Goal: Task Accomplishment & Management: Manage account settings

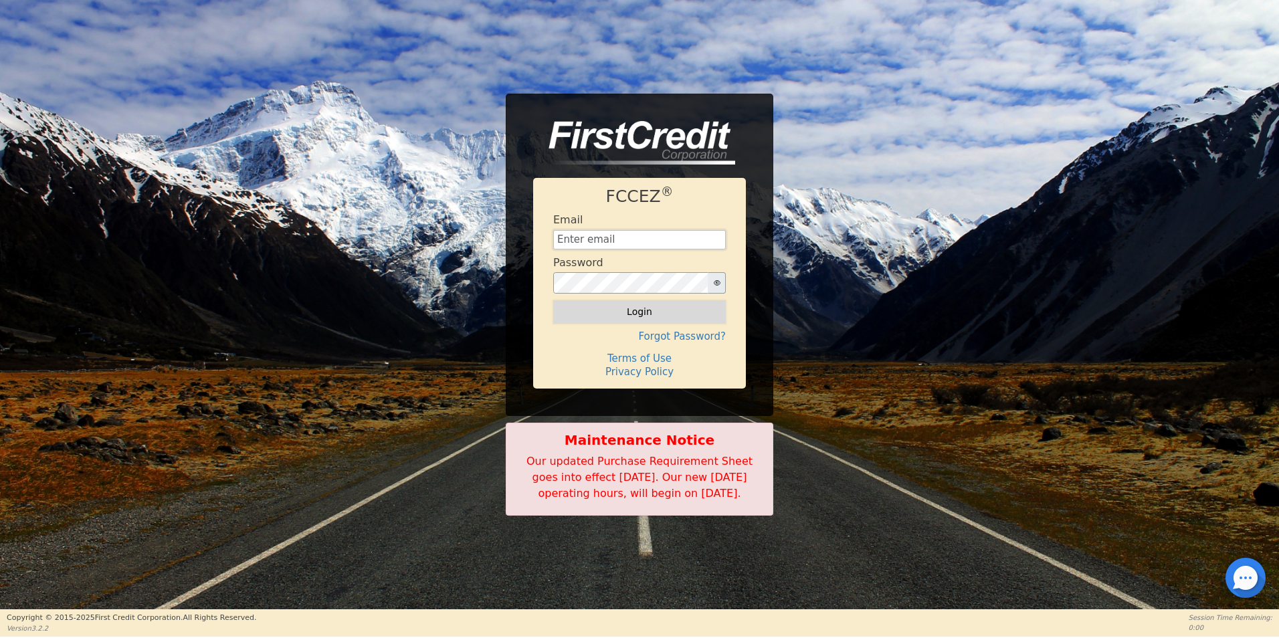
type input "[EMAIL_ADDRESS][DOMAIN_NAME]"
click at [638, 304] on button "Login" at bounding box center [639, 311] width 173 height 23
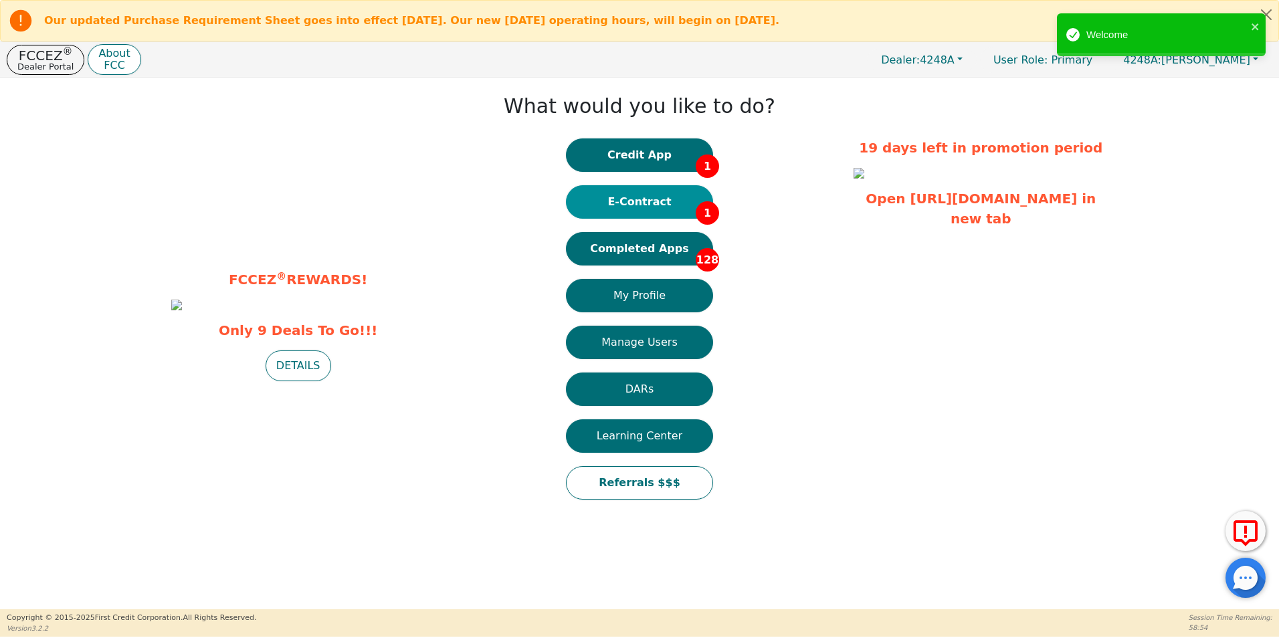
click at [642, 203] on button "E-Contract 1" at bounding box center [639, 201] width 147 height 33
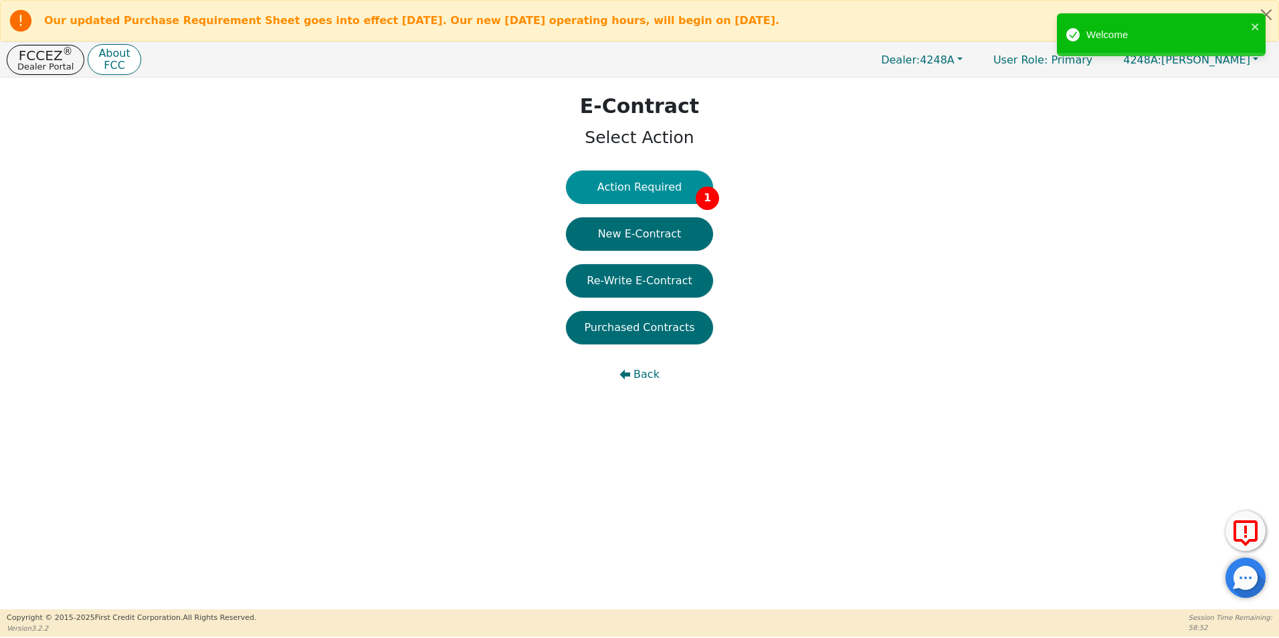
click at [642, 191] on button "Action Required 1" at bounding box center [639, 187] width 147 height 33
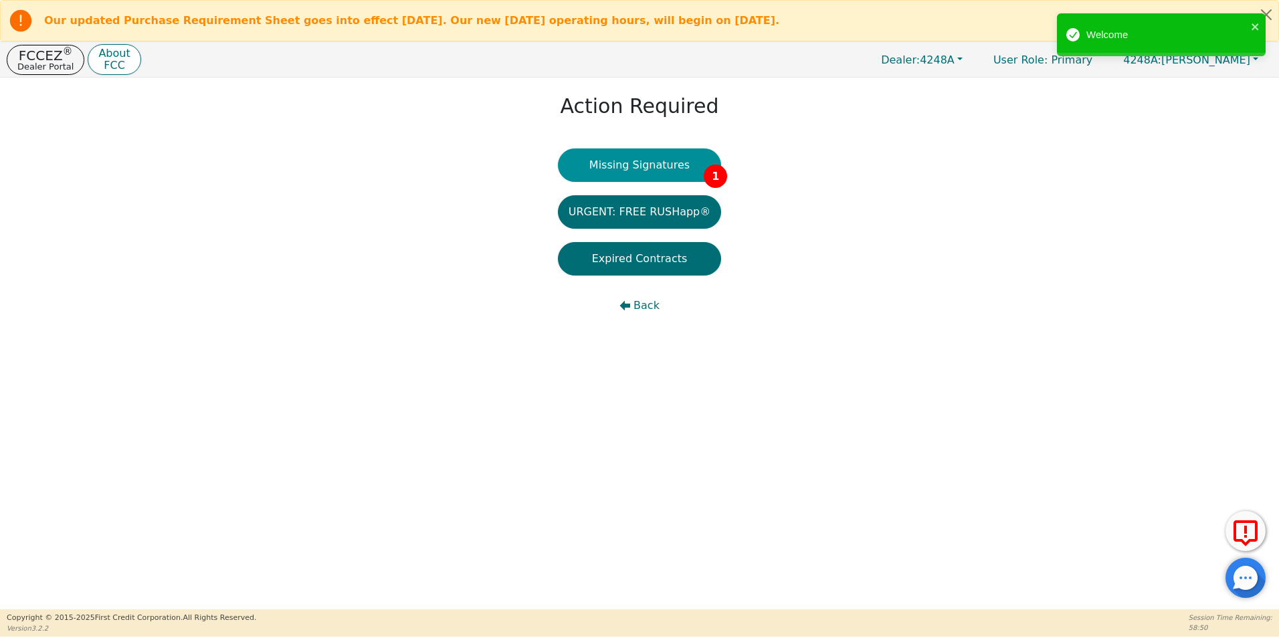
click at [645, 165] on button "Missing Signatures 1" at bounding box center [640, 165] width 164 height 33
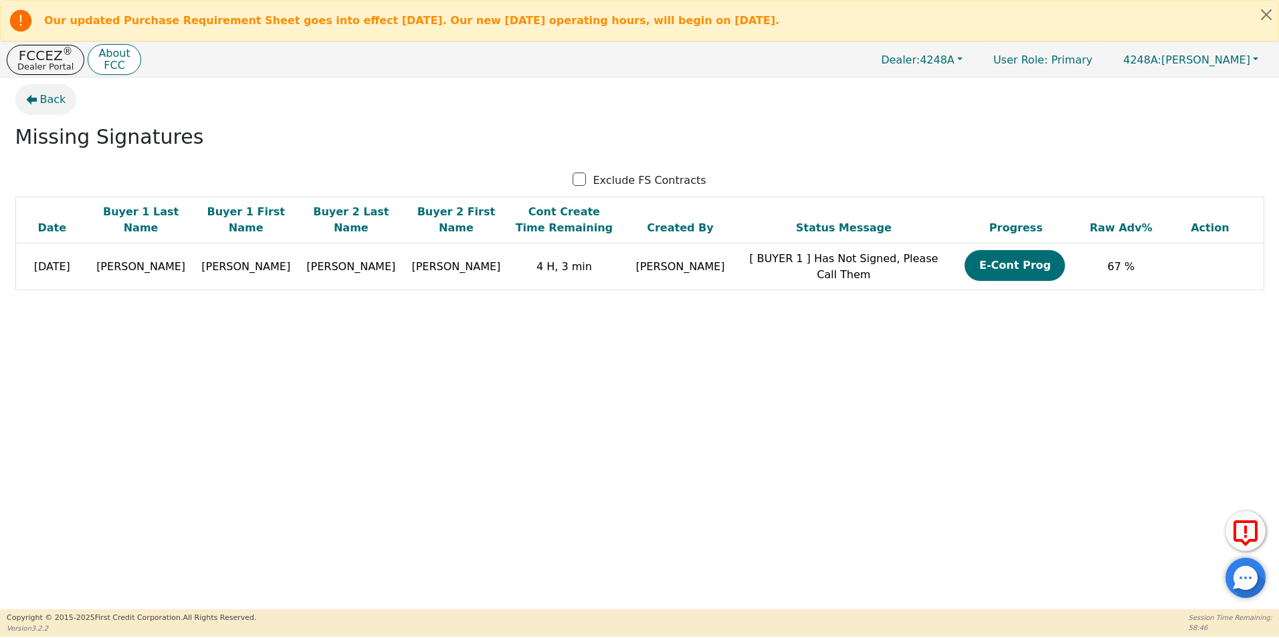
click at [44, 99] on span "Back" at bounding box center [53, 100] width 26 height 16
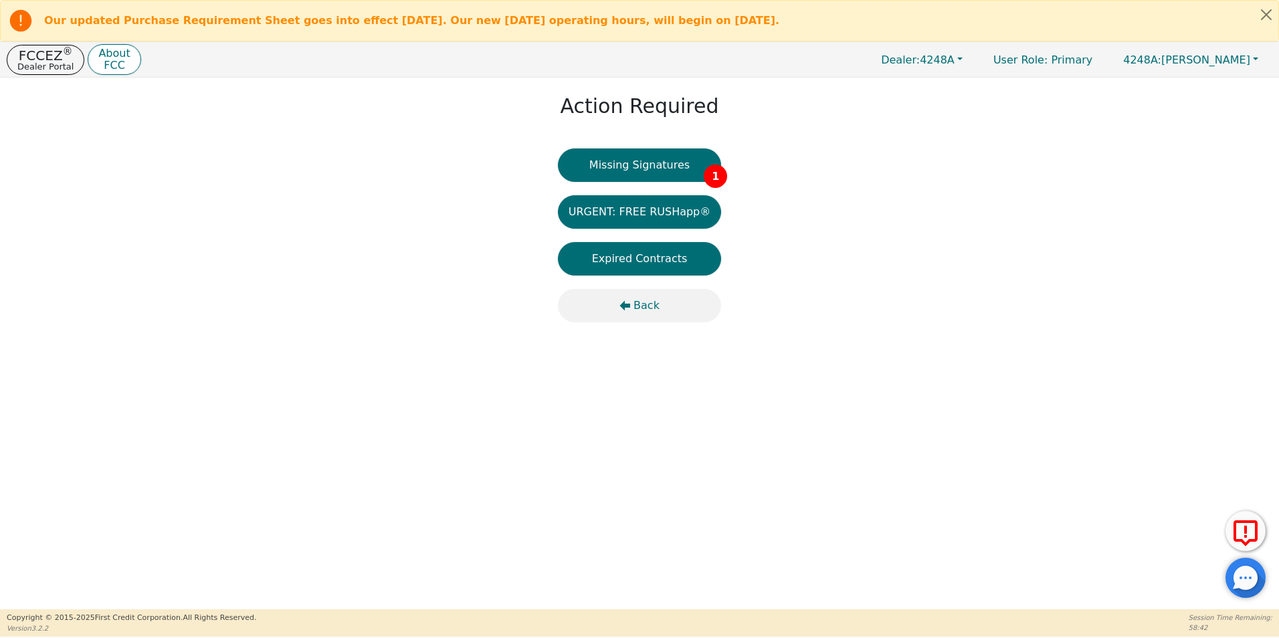
click at [635, 302] on button "Back" at bounding box center [640, 305] width 164 height 33
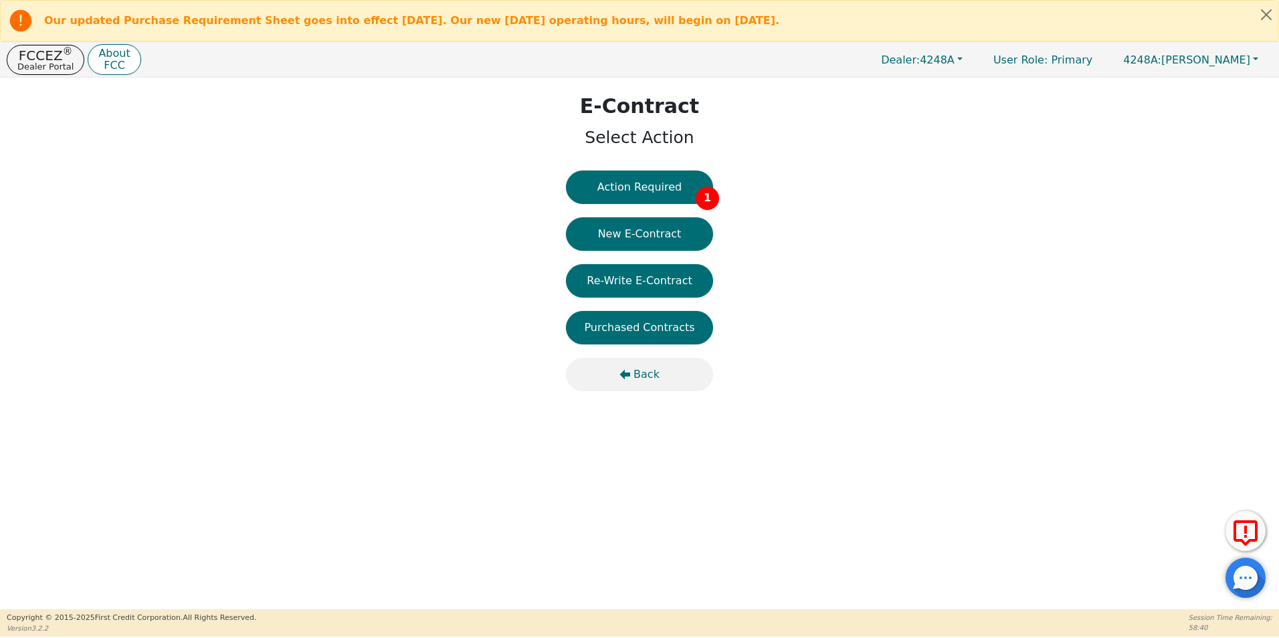
click at [642, 375] on span "Back" at bounding box center [647, 375] width 26 height 16
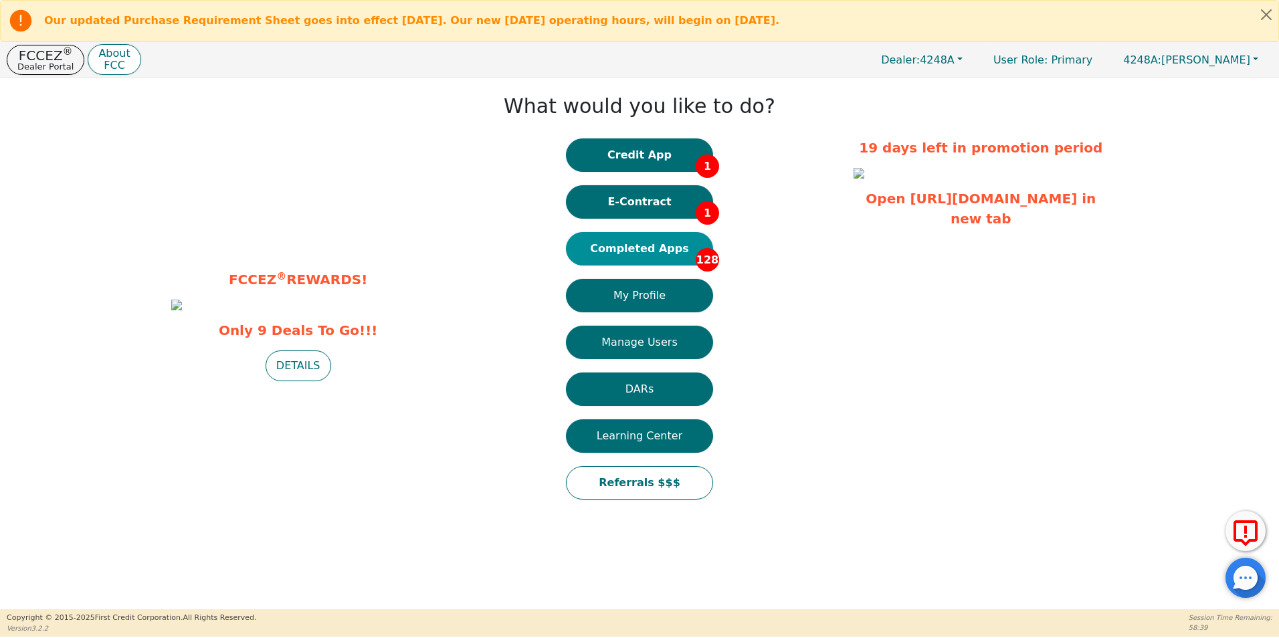
click at [646, 250] on button "Completed Apps 128" at bounding box center [639, 248] width 147 height 33
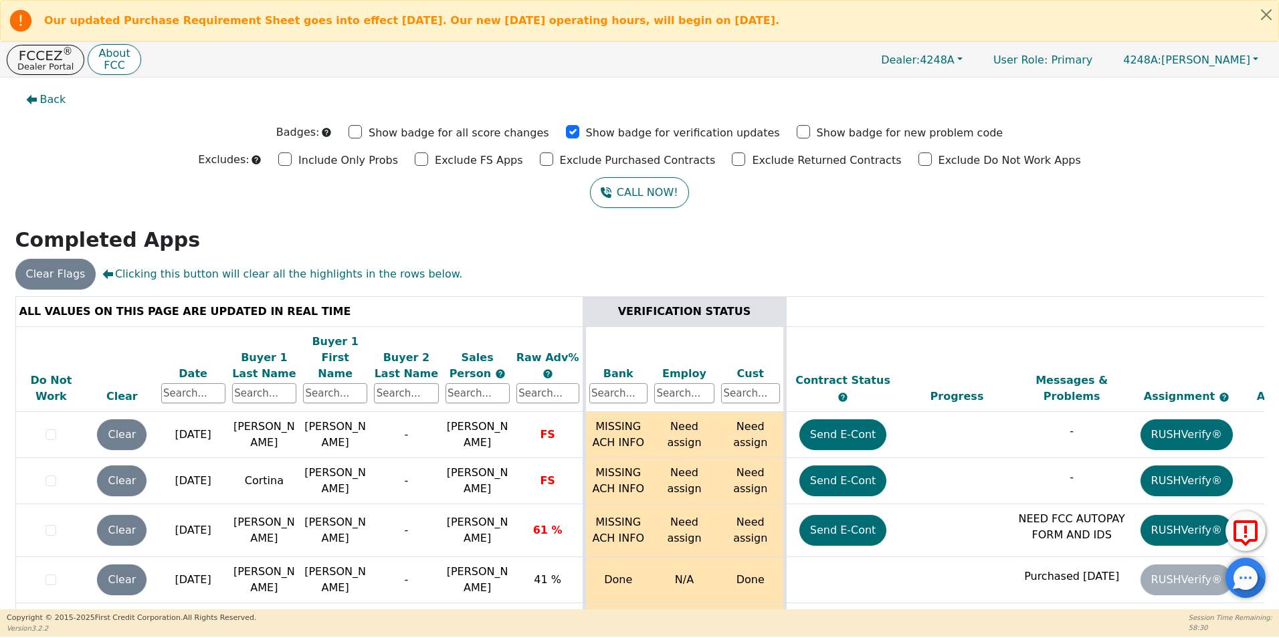
click at [1260, 306] on div "ALL VALUES ON THIS PAGE ARE UPDATED IN REAL TIME VERIFICATION STATUS Do Not Wor…" at bounding box center [639, 487] width 1249 height 383
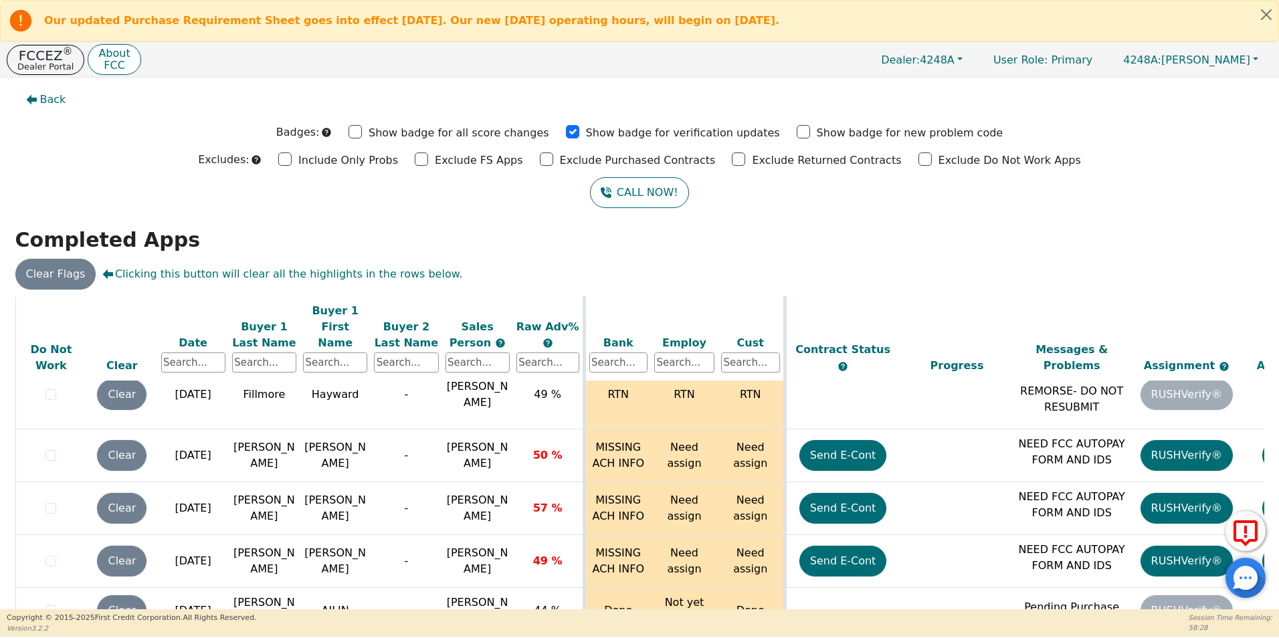
scroll to position [6444, 0]
